Goal: Information Seeking & Learning: Find specific fact

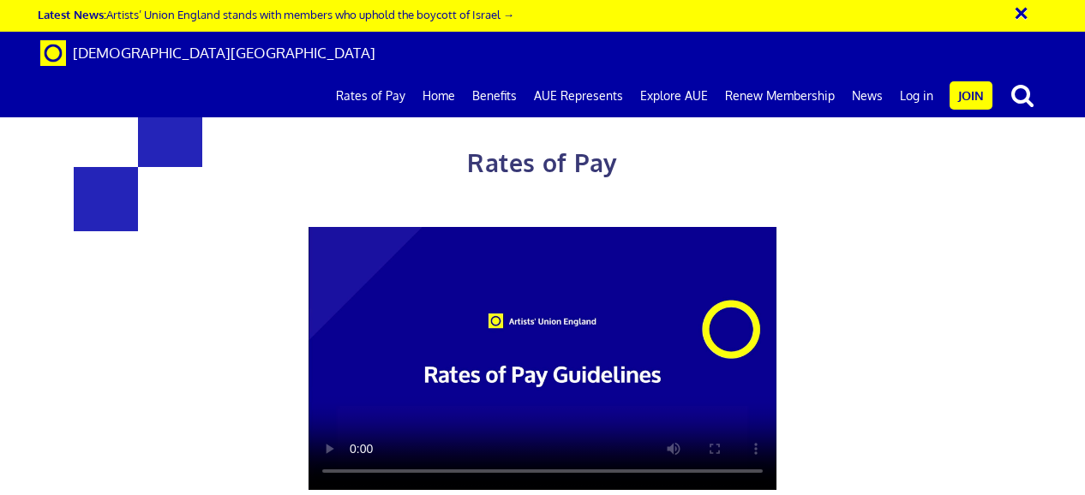
scroll to position [0, 3]
click at [377, 75] on link "Rates of Pay" at bounding box center [370, 96] width 87 height 43
click at [857, 289] on div at bounding box center [542, 358] width 741 height 263
